Goal: Task Accomplishment & Management: Manage account settings

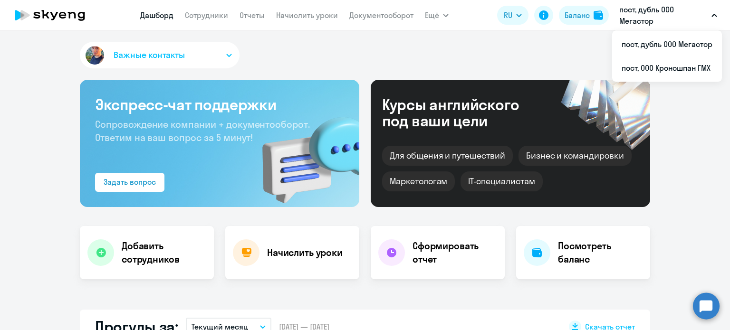
select select "30"
click at [209, 19] on link "Сотрудники" at bounding box center [206, 15] width 43 height 10
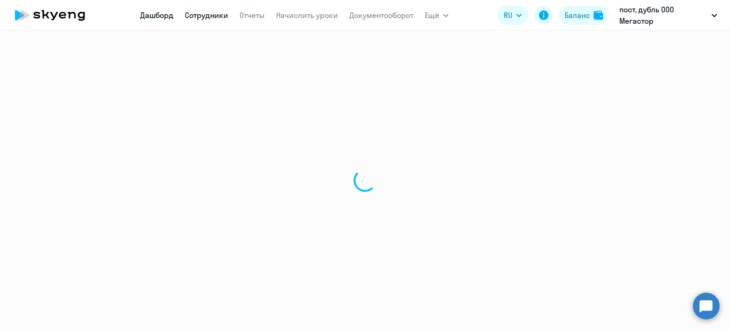
select select "30"
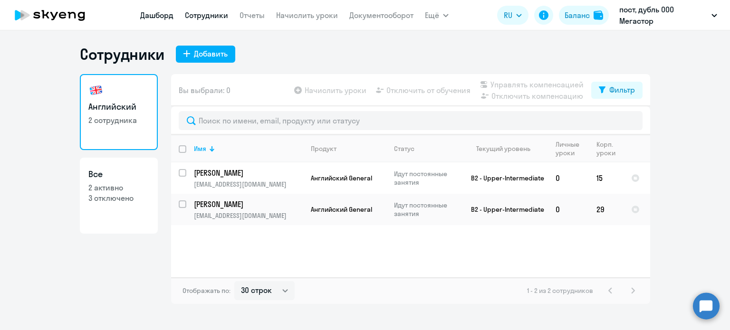
click at [169, 16] on link "Дашборд" at bounding box center [156, 15] width 33 height 10
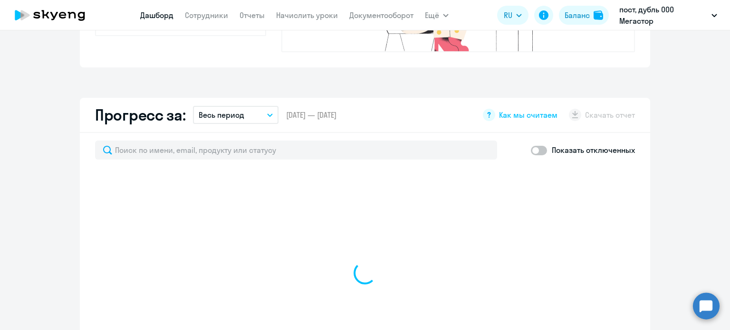
select select "30"
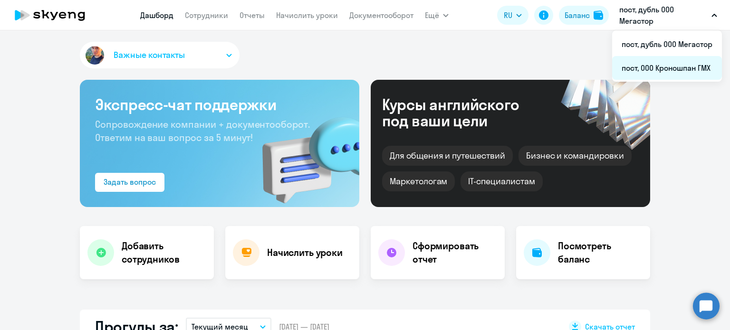
click at [669, 69] on li "пост, ООО Кроношпан ГМХ" at bounding box center [667, 68] width 110 height 24
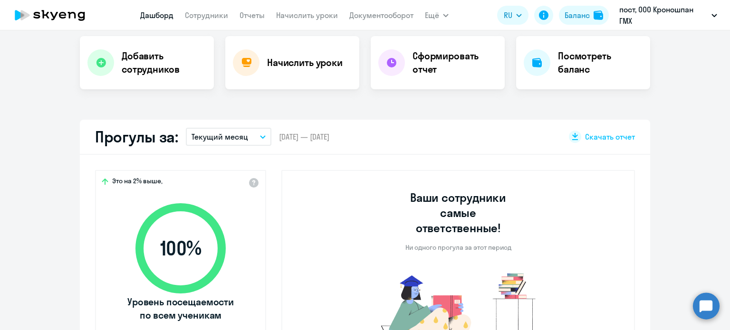
scroll to position [238, 0]
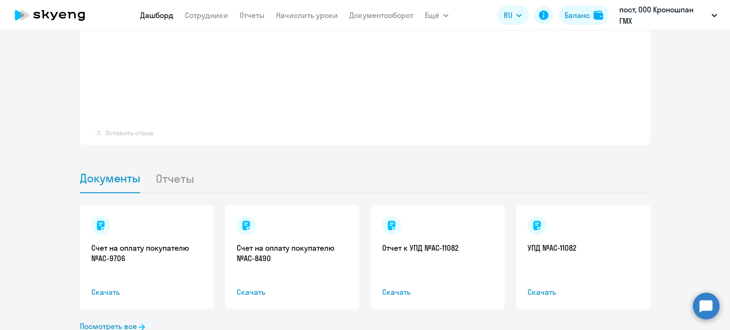
select select "30"
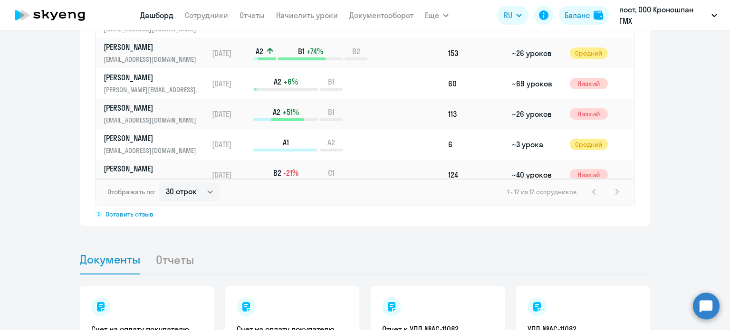
scroll to position [651, 0]
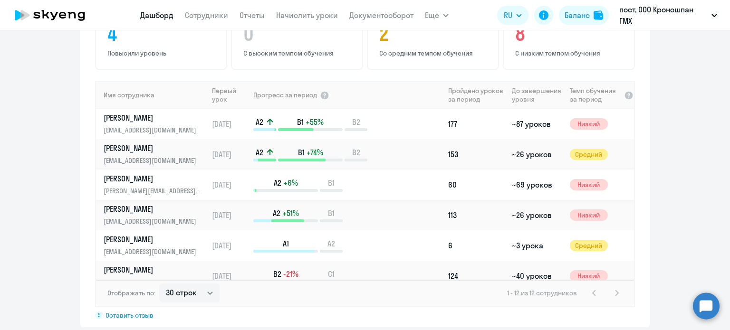
click at [152, 173] on p "[PERSON_NAME]" at bounding box center [153, 178] width 98 height 10
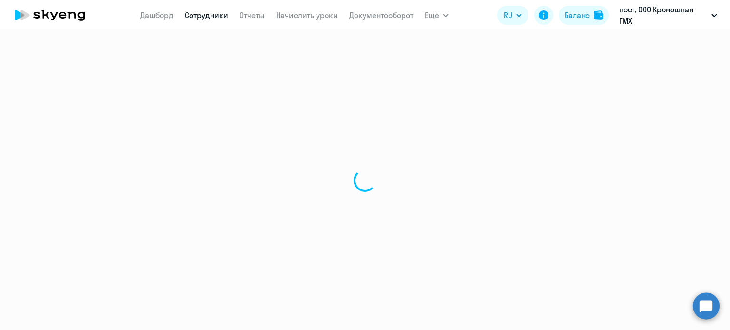
select select "english"
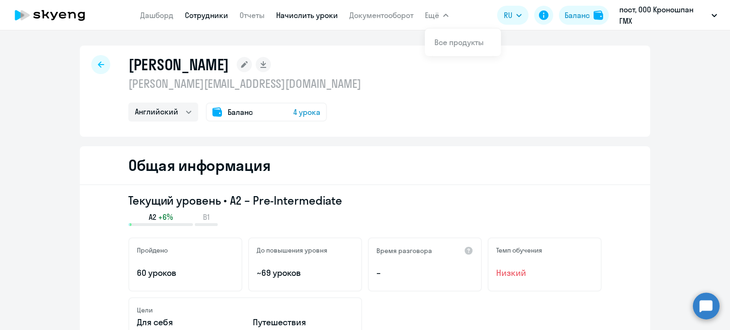
click at [320, 17] on link "Начислить уроки" at bounding box center [307, 15] width 62 height 10
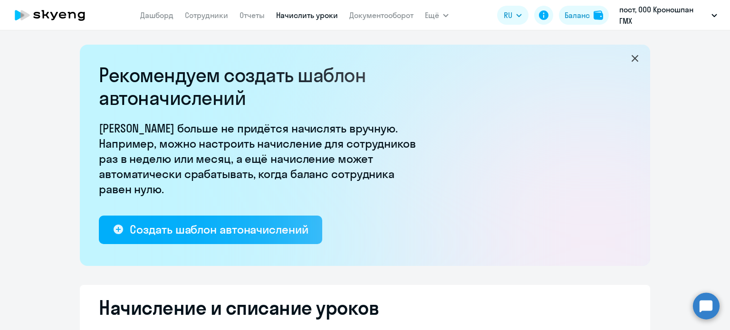
select select "10"
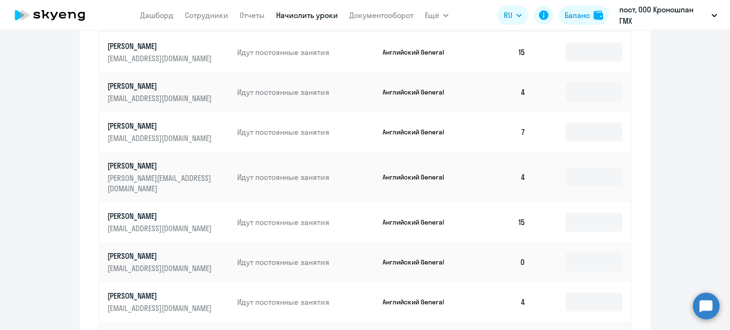
scroll to position [475, 0]
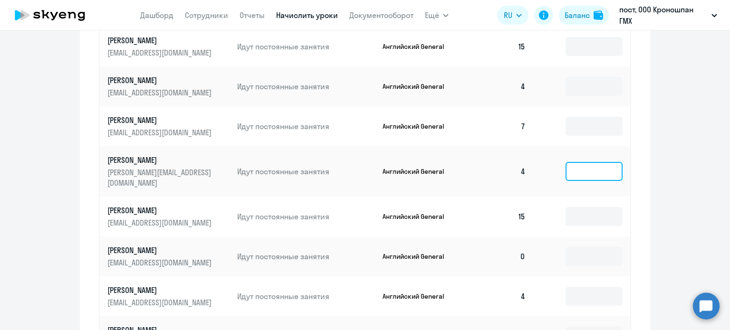
click at [578, 168] on input at bounding box center [594, 171] width 57 height 19
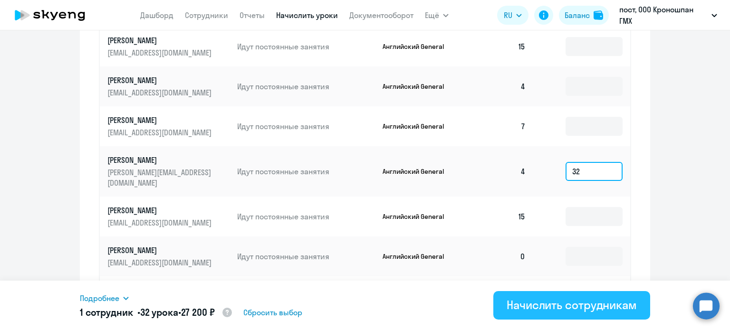
type input "32"
click at [587, 308] on div "Начислить сотрудникам" at bounding box center [572, 305] width 130 height 15
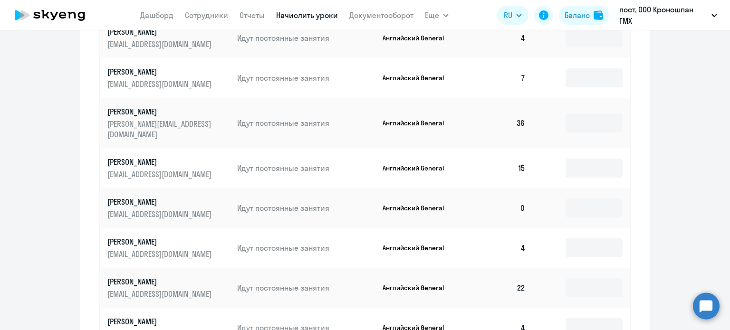
scroll to position [508, 0]
